Goal: Information Seeking & Learning: Understand process/instructions

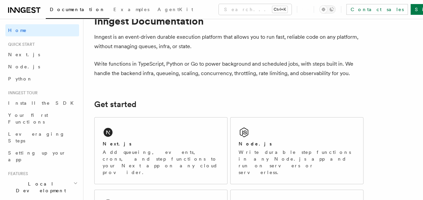
scroll to position [131, 0]
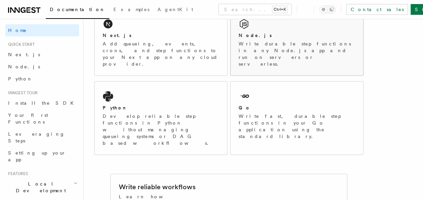
click at [288, 34] on div "Node.js" at bounding box center [297, 35] width 116 height 7
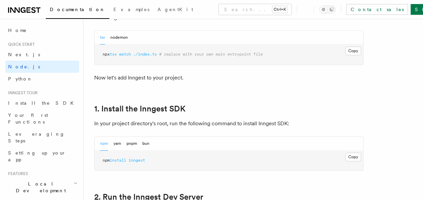
scroll to position [379, 0]
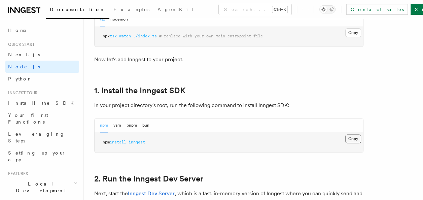
click at [352, 137] on button "Copy Copied" at bounding box center [353, 138] width 16 height 9
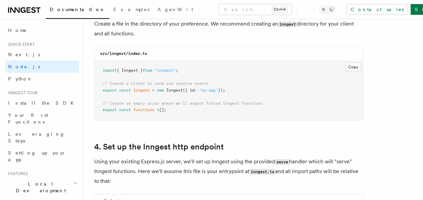
scroll to position [907, 0]
click at [348, 64] on button "Copy Copied" at bounding box center [353, 67] width 16 height 9
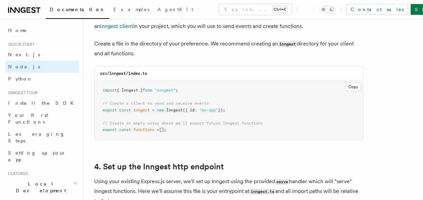
scroll to position [888, 0]
click at [358, 87] on button "Copy Copied" at bounding box center [353, 86] width 16 height 9
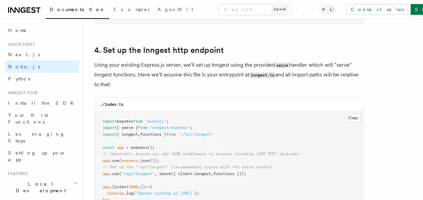
scroll to position [1018, 0]
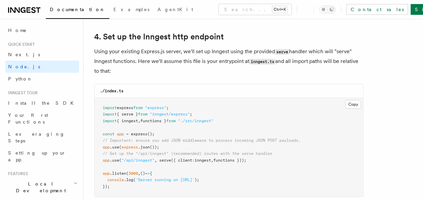
click at [260, 161] on pre "import express from "express" ; import { serve } from "inngest/express" ; impor…" at bounding box center [229, 147] width 269 height 99
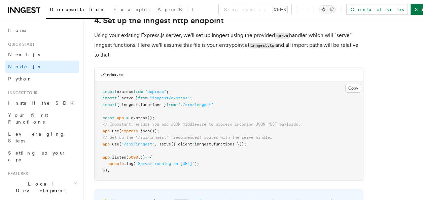
scroll to position [1030, 0]
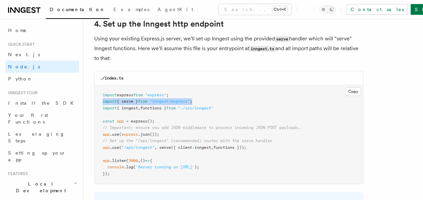
drag, startPoint x: 202, startPoint y: 101, endPoint x: 102, endPoint y: 102, distance: 99.6
click at [102, 102] on pre "import express from "express" ; import { serve } from "inngest/express" ; impor…" at bounding box center [229, 134] width 269 height 99
copy span "import { serve } from "inngest/express" ;"
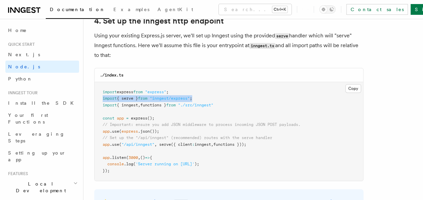
scroll to position [1034, 0]
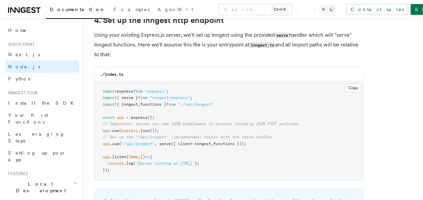
click at [233, 149] on pre "import express from "express" ; import { serve } from "inngest/express" ; impor…" at bounding box center [229, 130] width 269 height 99
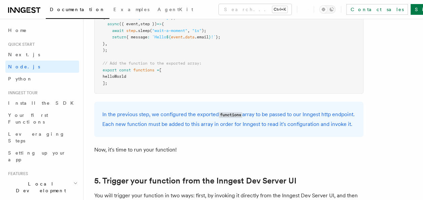
scroll to position [1435, 0]
